Goal: Check status: Check status

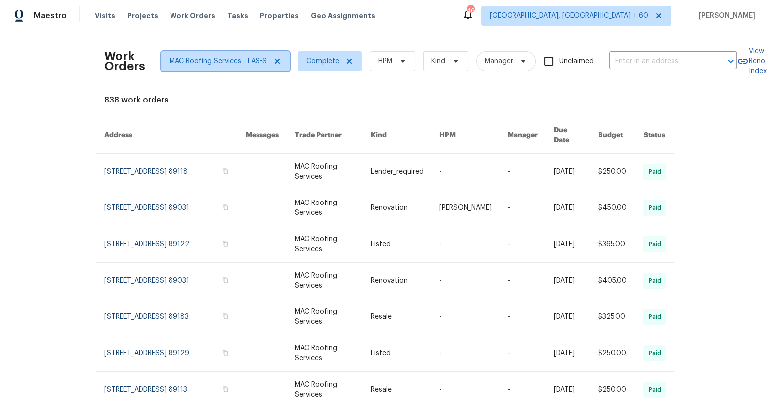
drag, startPoint x: 279, startPoint y: 62, endPoint x: 205, endPoint y: 67, distance: 73.8
click at [279, 62] on icon at bounding box center [278, 61] width 8 height 8
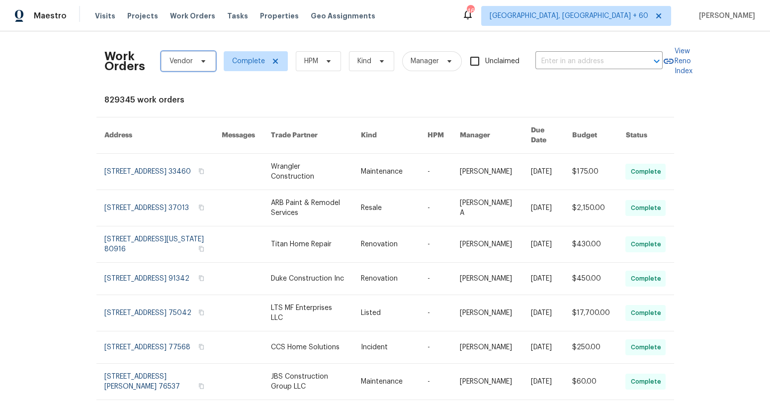
click at [181, 67] on span "Vendor" at bounding box center [188, 61] width 55 height 20
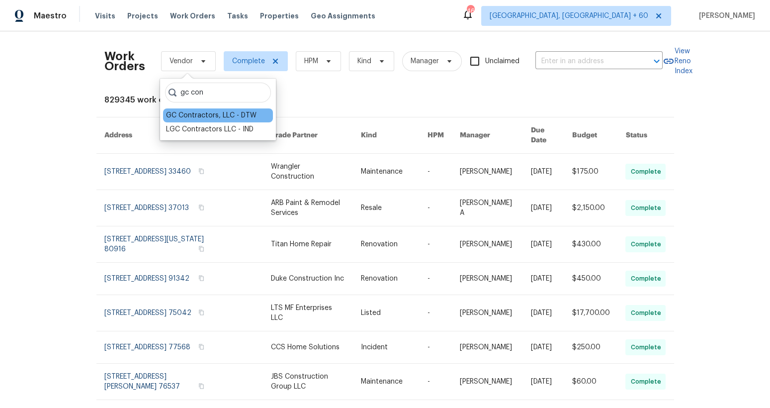
type input "gc con"
click at [213, 118] on div "GC Contractors, LLC - DTW" at bounding box center [211, 115] width 91 height 10
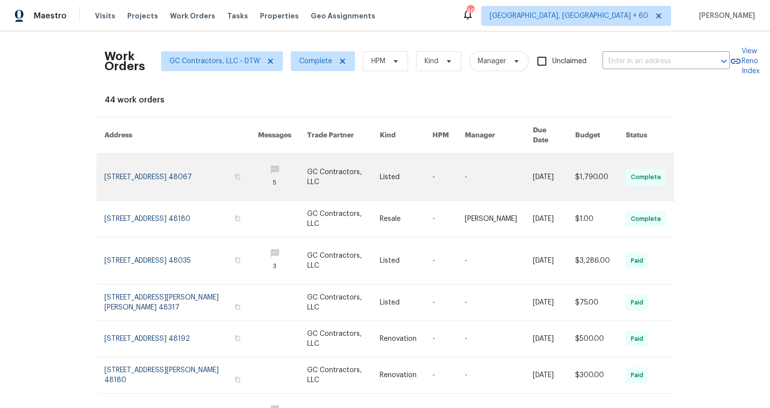
click at [437, 168] on link at bounding box center [449, 177] width 32 height 47
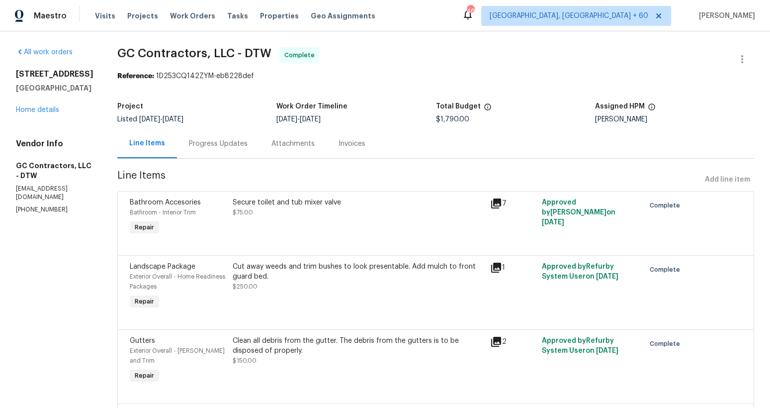
click at [199, 147] on div "Progress Updates" at bounding box center [218, 144] width 59 height 10
